Goal: Task Accomplishment & Management: Manage account settings

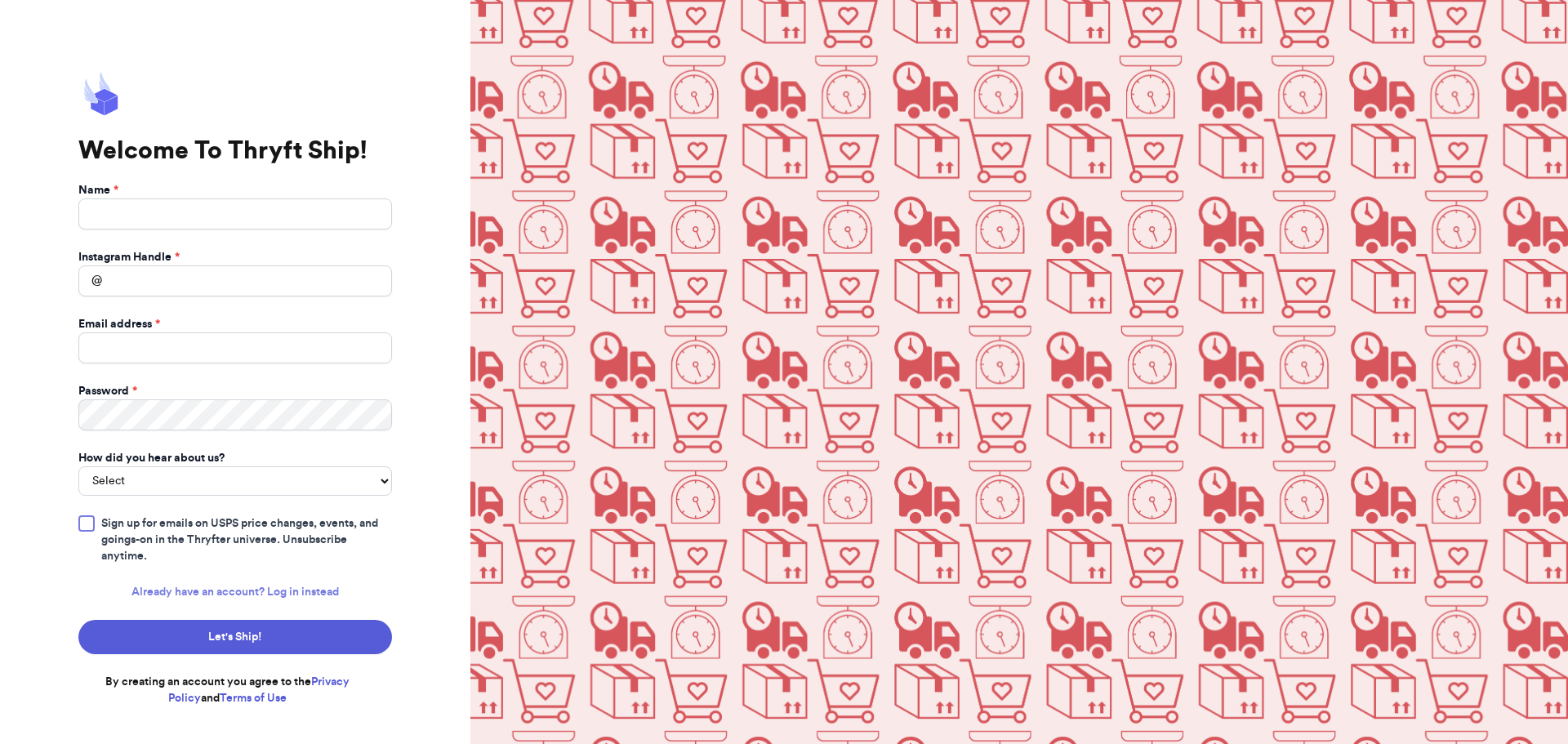
click at [302, 598] on link "Already have an account? Log in instead" at bounding box center [235, 592] width 207 height 16
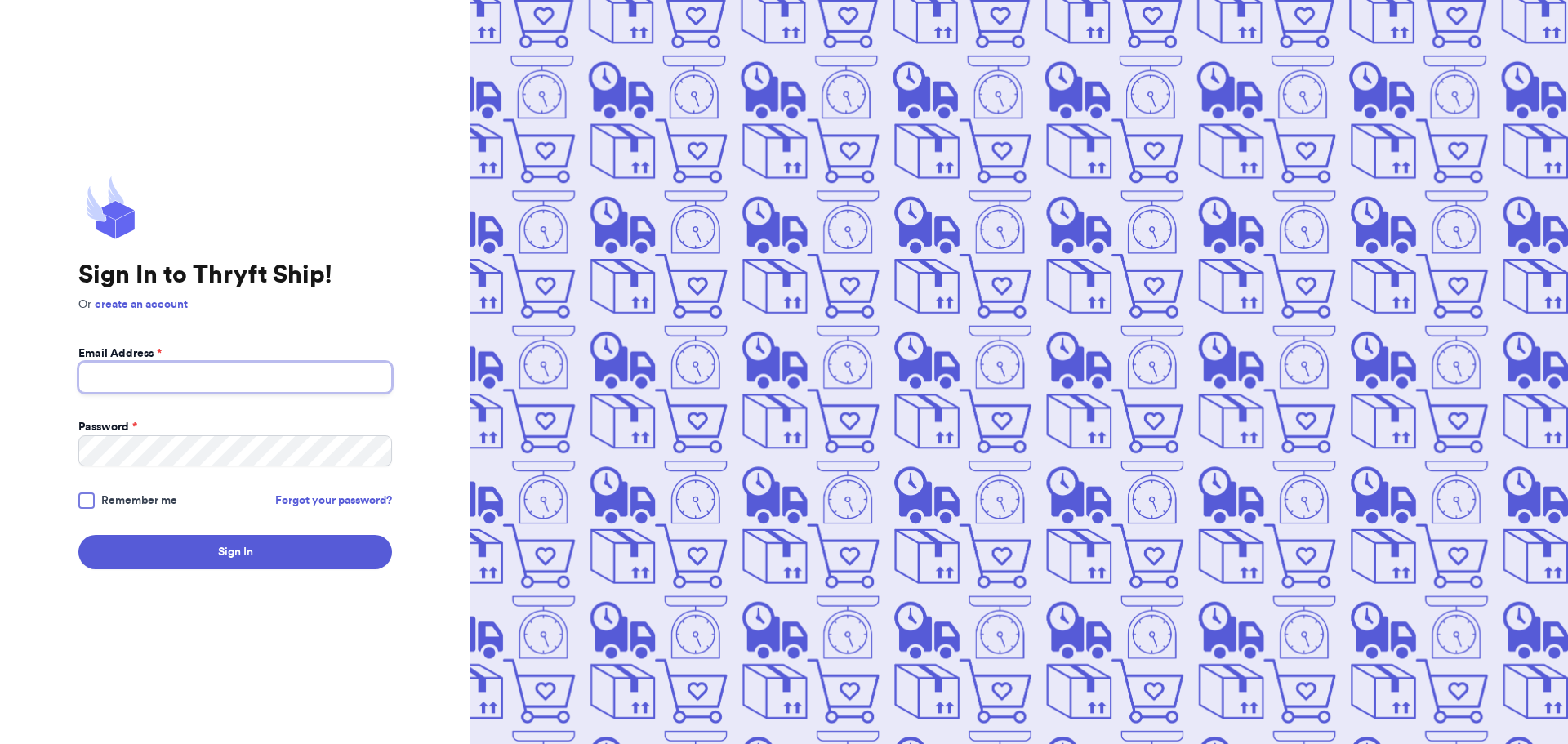
click at [211, 376] on input "Email Address *" at bounding box center [235, 377] width 314 height 31
type input "[EMAIL_ADDRESS][DOMAIN_NAME]"
click at [303, 504] on link "Forgot your password?" at bounding box center [334, 500] width 117 height 16
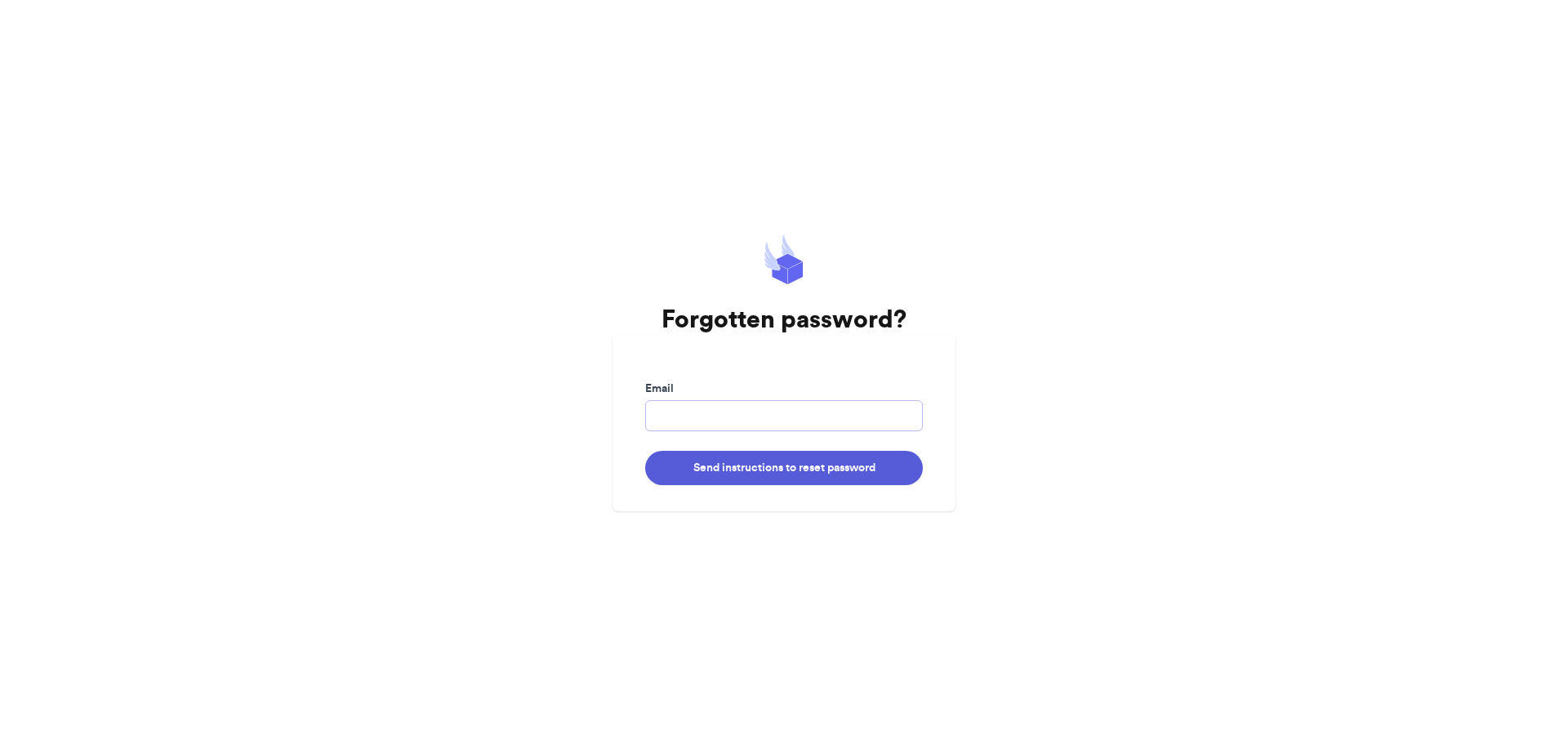
click at [662, 415] on input "Email" at bounding box center [784, 415] width 277 height 31
type input "[EMAIL_ADDRESS][DOMAIN_NAME]"
click at [739, 473] on button "Send instructions to reset password" at bounding box center [784, 468] width 277 height 35
